Goal: Information Seeking & Learning: Learn about a topic

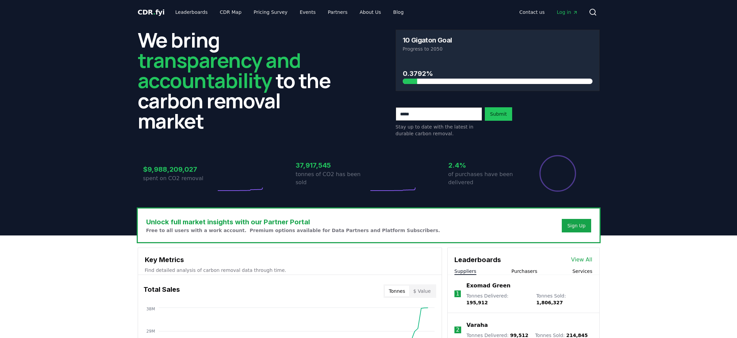
drag, startPoint x: 165, startPoint y: 167, endPoint x: 212, endPoint y: 168, distance: 47.6
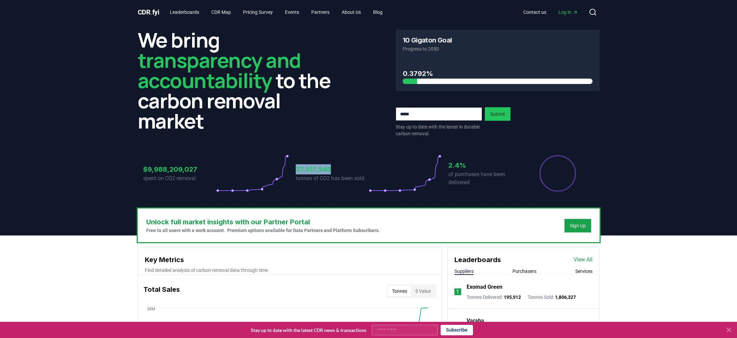
drag, startPoint x: 296, startPoint y: 169, endPoint x: 365, endPoint y: 169, distance: 68.2
click at [365, 169] on h3 "37,917,545" at bounding box center [332, 169] width 73 height 10
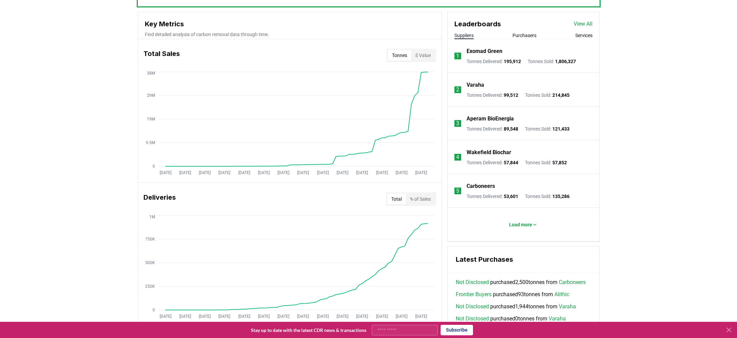
scroll to position [240, 0]
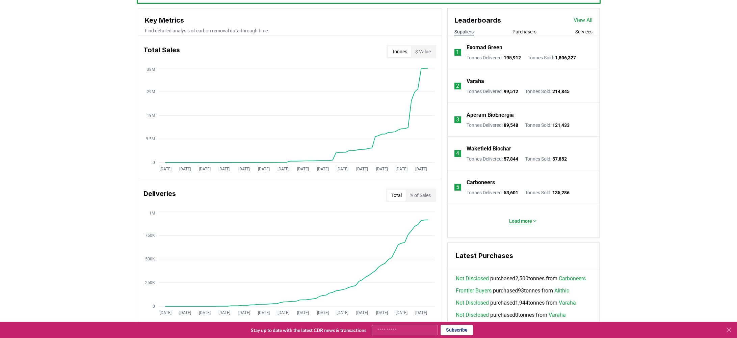
click at [519, 219] on p "Load more" at bounding box center [520, 221] width 23 height 7
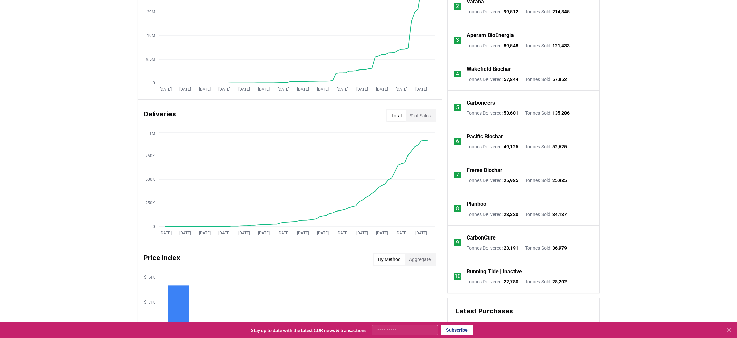
scroll to position [327, 0]
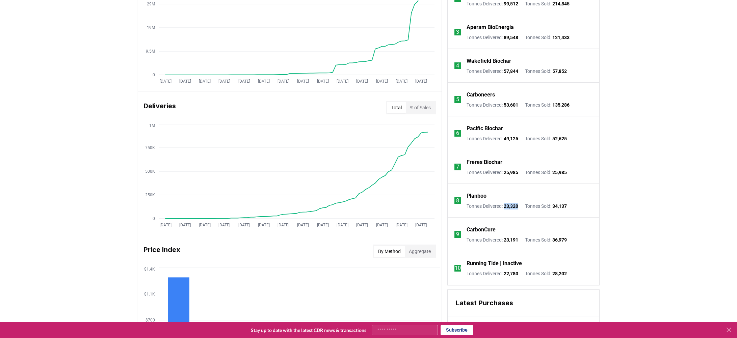
drag, startPoint x: 506, startPoint y: 206, endPoint x: 525, endPoint y: 205, distance: 18.9
click at [525, 205] on div "Tonnes Delivered : 23,320 Tonnes Sold : 34,137" at bounding box center [517, 206] width 100 height 7
click at [507, 205] on span "23,320" at bounding box center [511, 206] width 15 height 5
drag, startPoint x: 467, startPoint y: 206, endPoint x: 529, endPoint y: 205, distance: 62.1
click at [529, 205] on div "Tonnes Delivered : 23,320 Tonnes Sold : 34,137" at bounding box center [517, 206] width 100 height 7
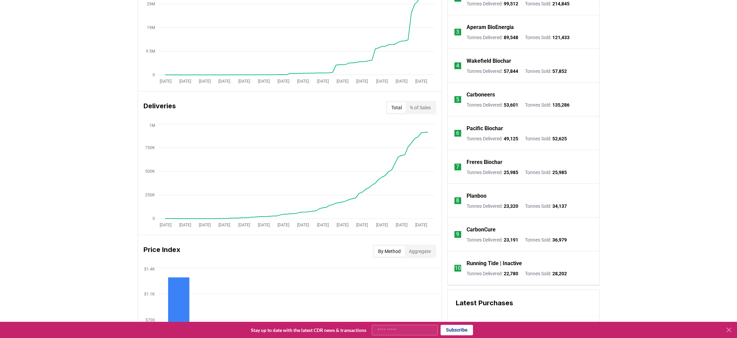
click at [508, 206] on span "23,320" at bounding box center [511, 206] width 15 height 5
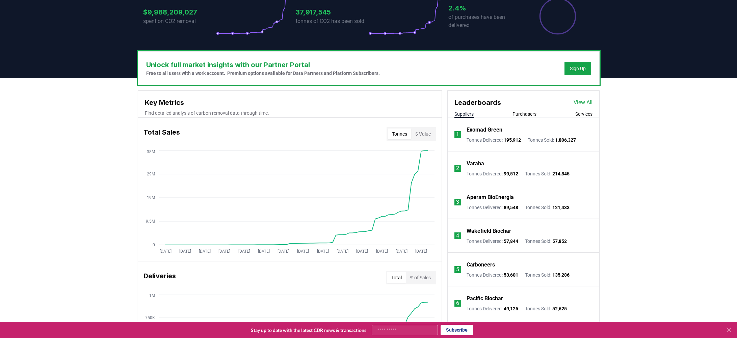
scroll to position [60, 0]
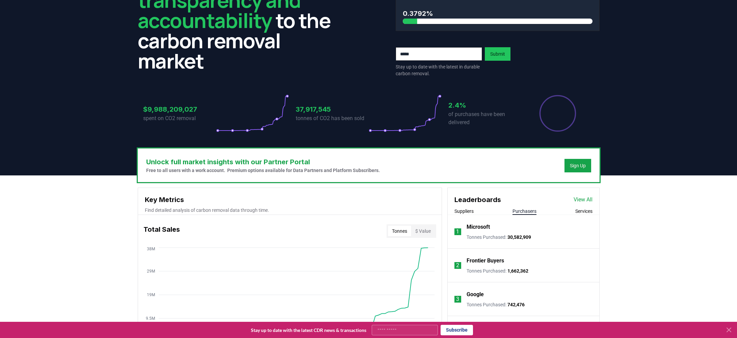
click at [527, 209] on button "Purchasers" at bounding box center [524, 211] width 24 height 7
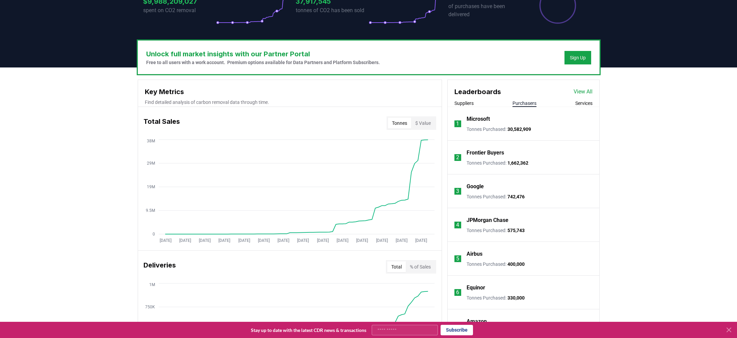
scroll to position [165, 0]
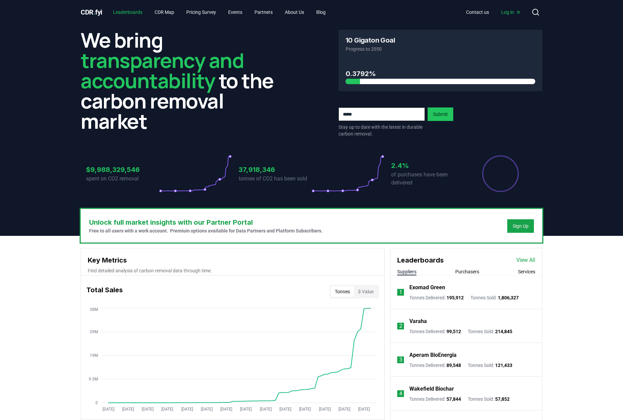
click at [130, 11] on link "Leaderboards" at bounding box center [128, 12] width 40 height 12
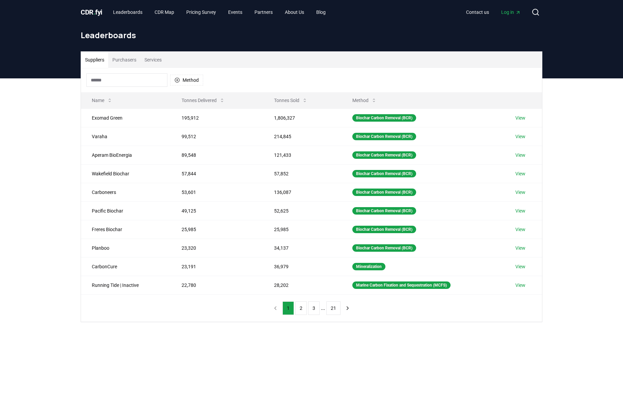
click at [123, 64] on button "Purchasers" at bounding box center [124, 60] width 32 height 16
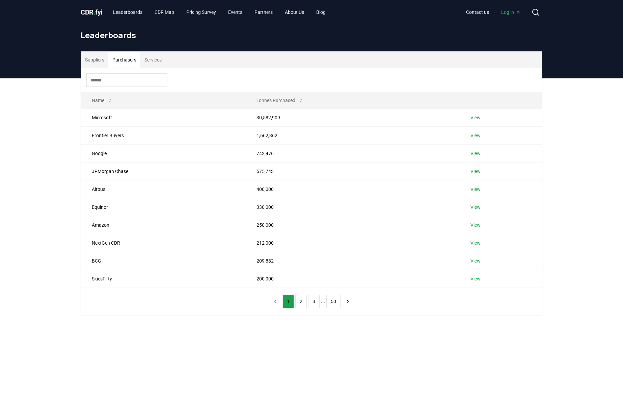
click at [122, 79] on input at bounding box center [126, 80] width 81 height 14
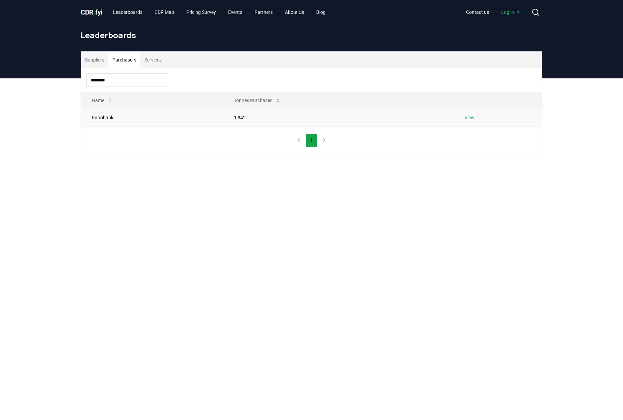
type input "********"
click at [111, 118] on td "Rabobank" at bounding box center [152, 117] width 142 height 18
click at [475, 120] on link "View" at bounding box center [470, 117] width 10 height 7
